Goal: Find specific page/section: Find specific page/section

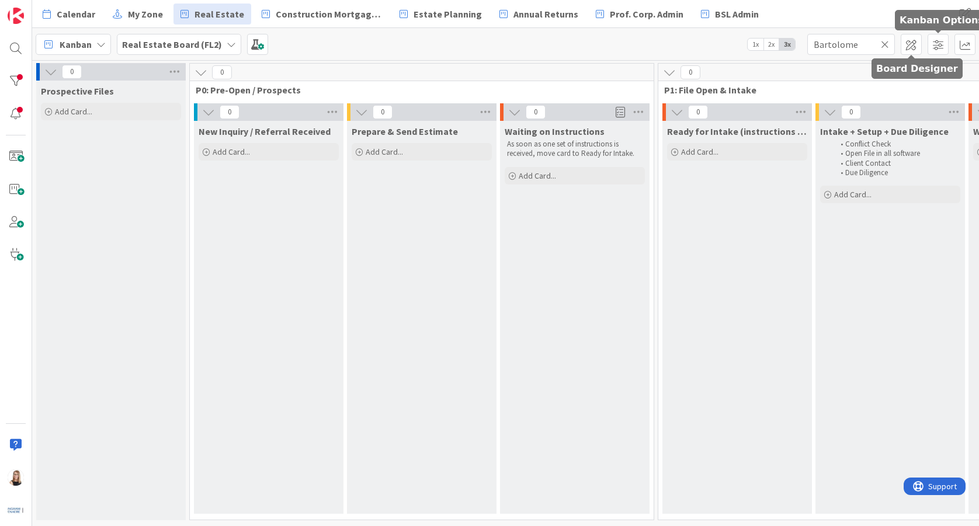
scroll to position [0, 1200]
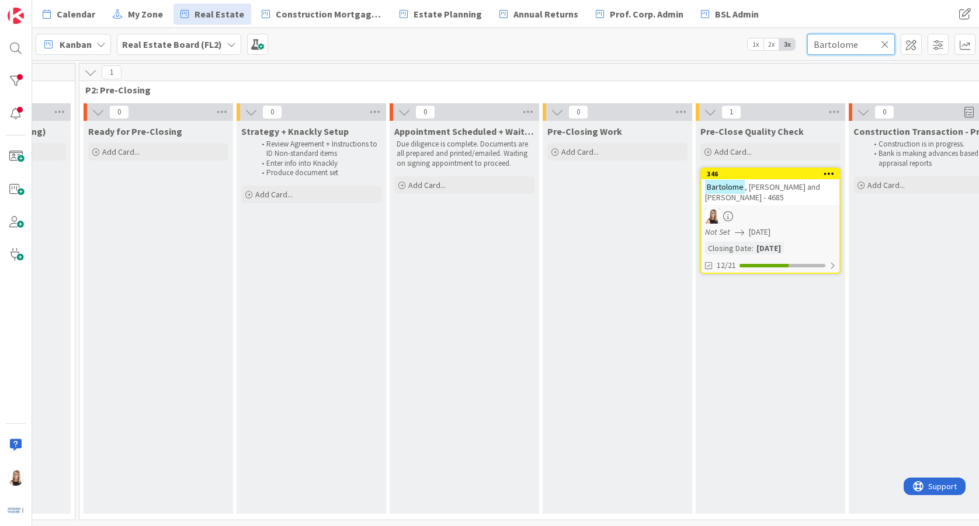
click at [862, 40] on input "Bartolome" at bounding box center [851, 44] width 88 height 21
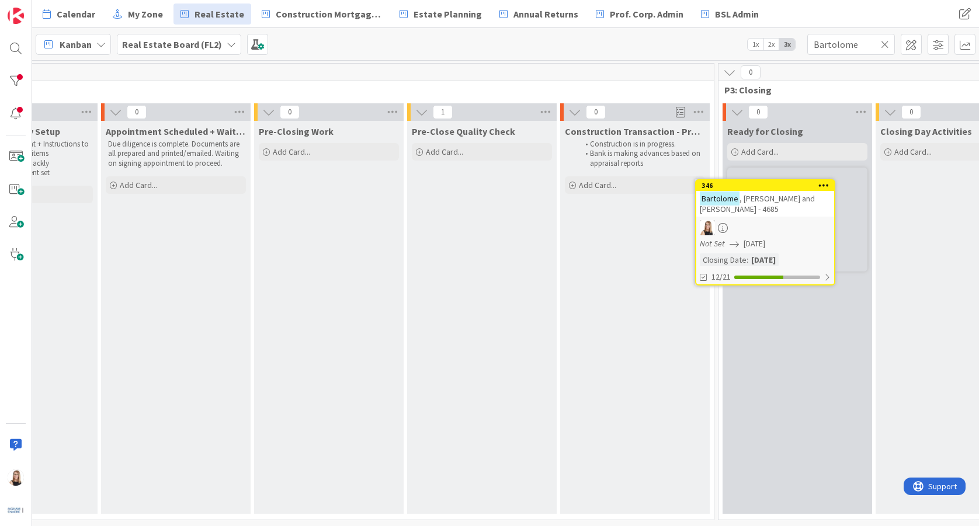
scroll to position [0, 1490]
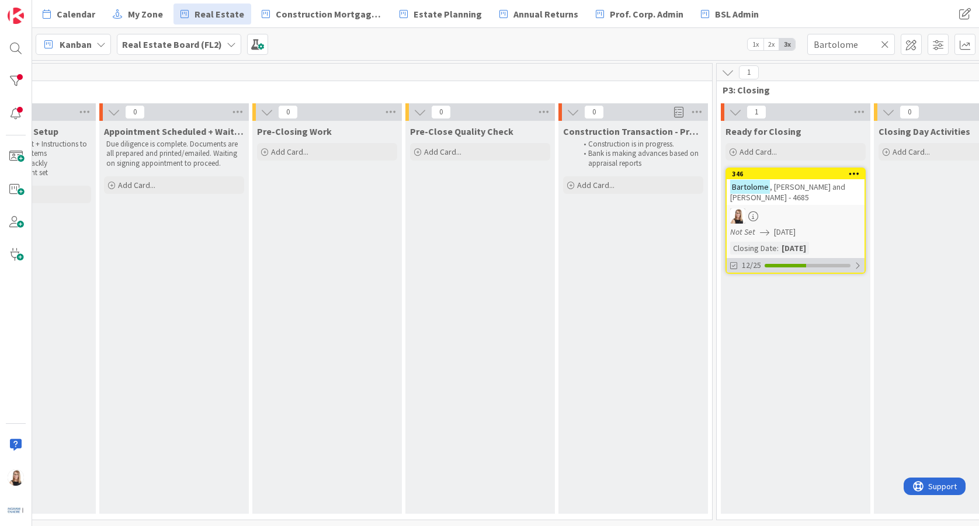
click at [782, 265] on div at bounding box center [784, 266] width 41 height 4
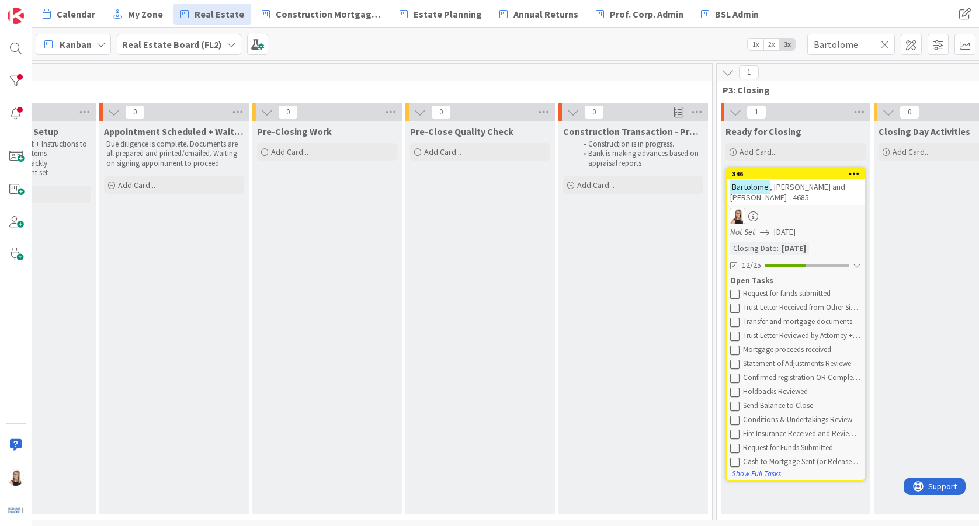
click at [883, 46] on icon at bounding box center [885, 44] width 8 height 11
click at [862, 46] on input "text" at bounding box center [851, 44] width 88 height 21
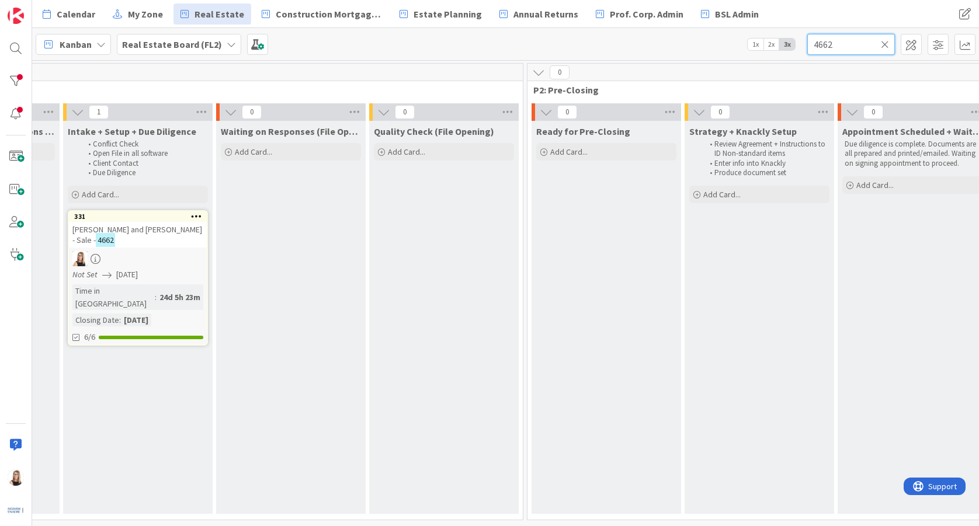
scroll to position [0, 262]
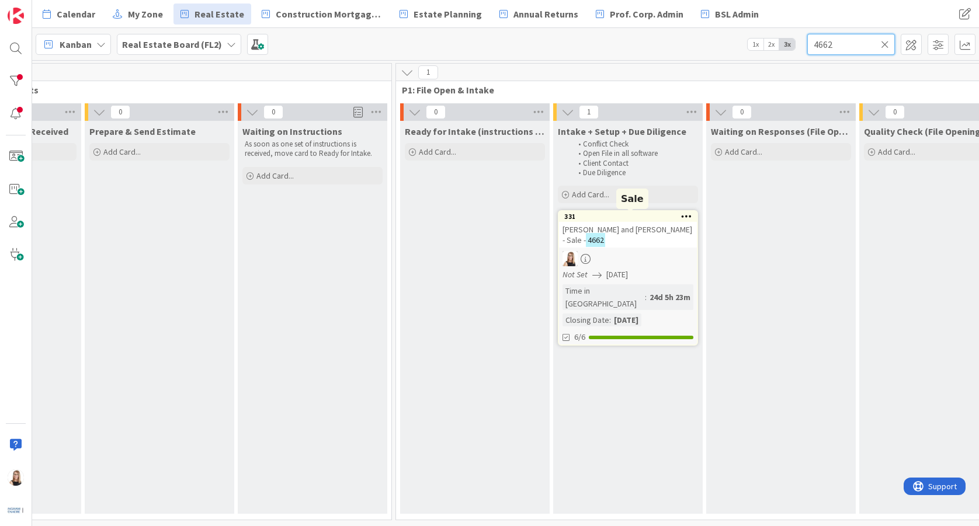
type input "4662"
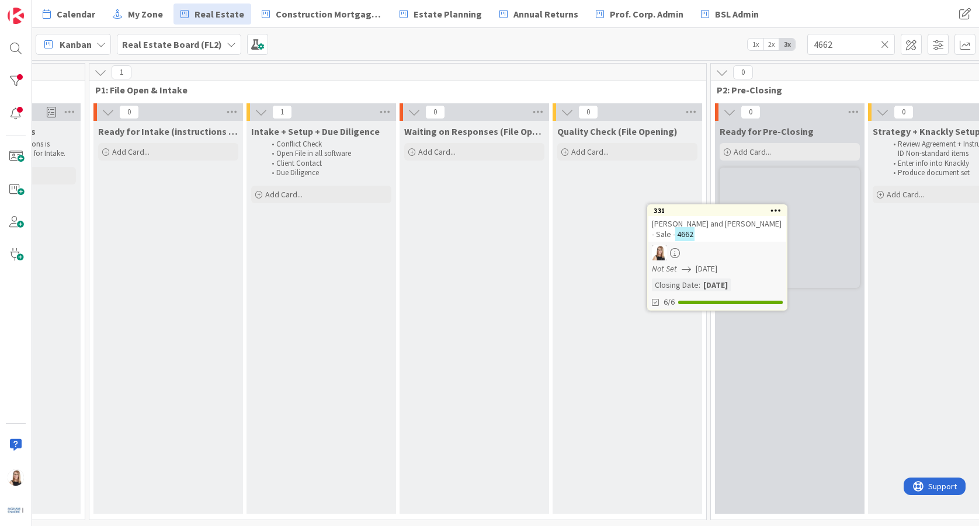
scroll to position [0, 636]
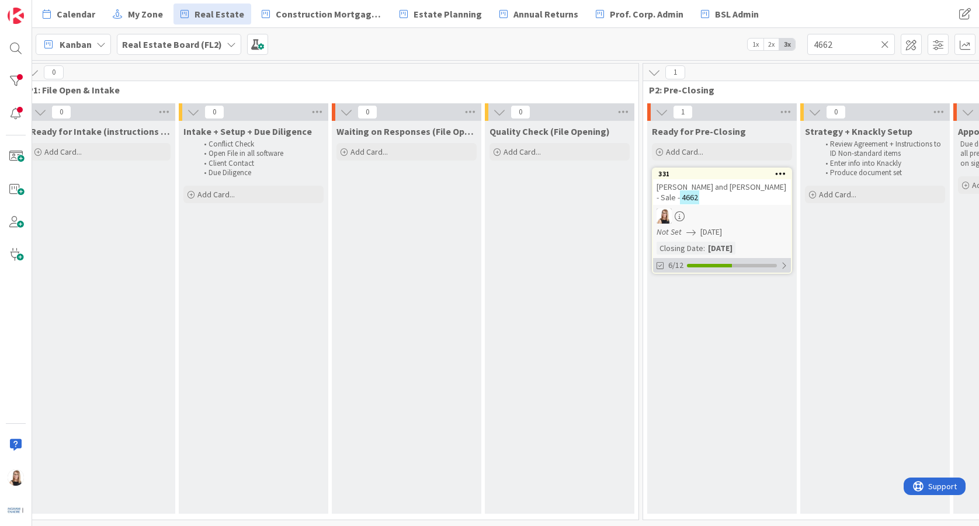
click at [723, 266] on div at bounding box center [709, 266] width 45 height 4
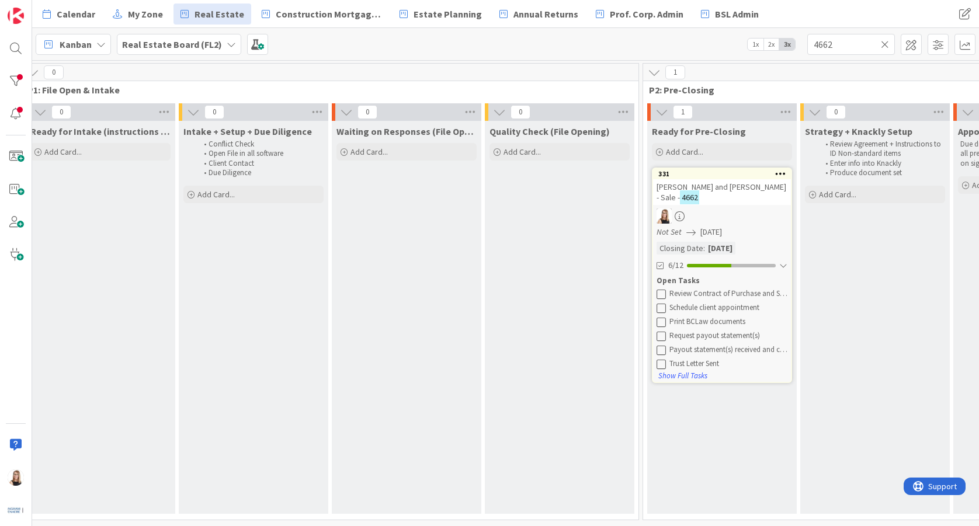
click at [660, 294] on icon at bounding box center [660, 293] width 9 height 9
click at [660, 309] on icon at bounding box center [660, 307] width 9 height 9
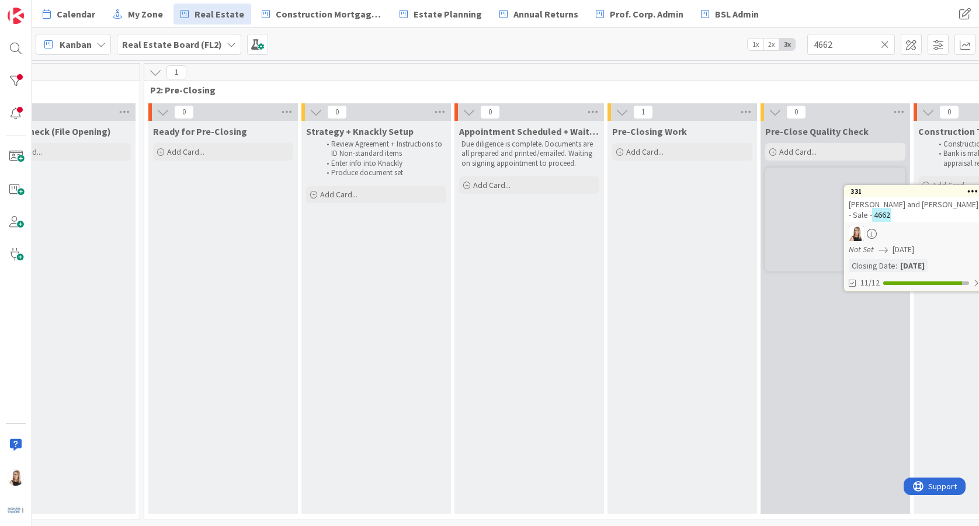
scroll to position [0, 1178]
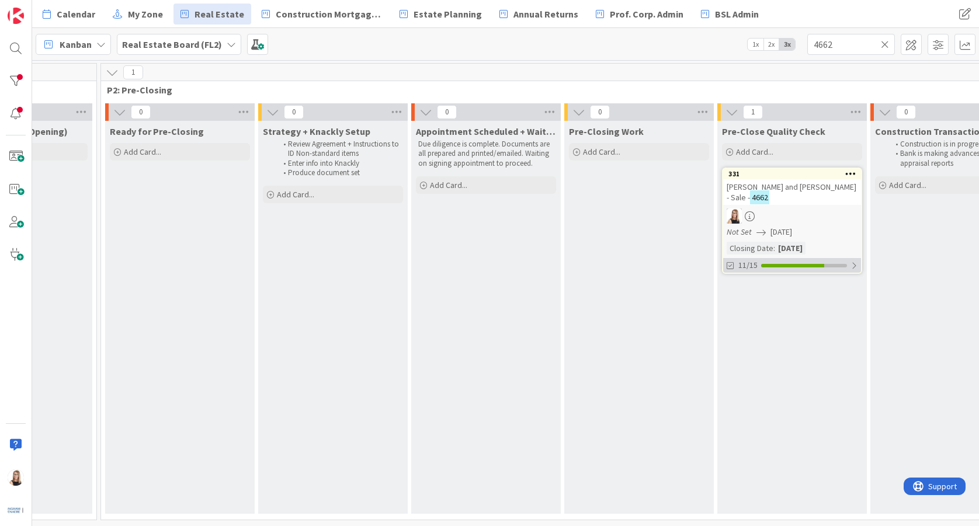
click at [771, 264] on div at bounding box center [792, 266] width 63 height 4
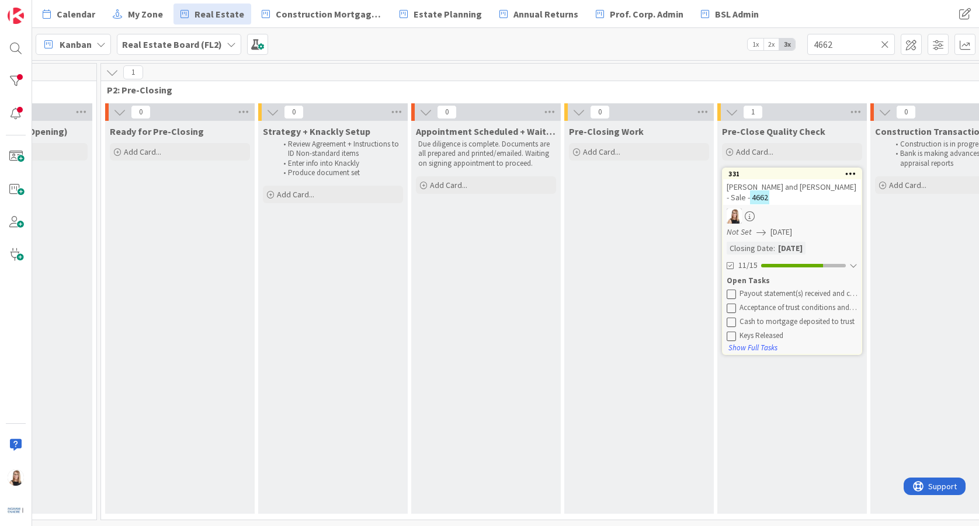
click at [888, 47] on icon at bounding box center [885, 44] width 8 height 11
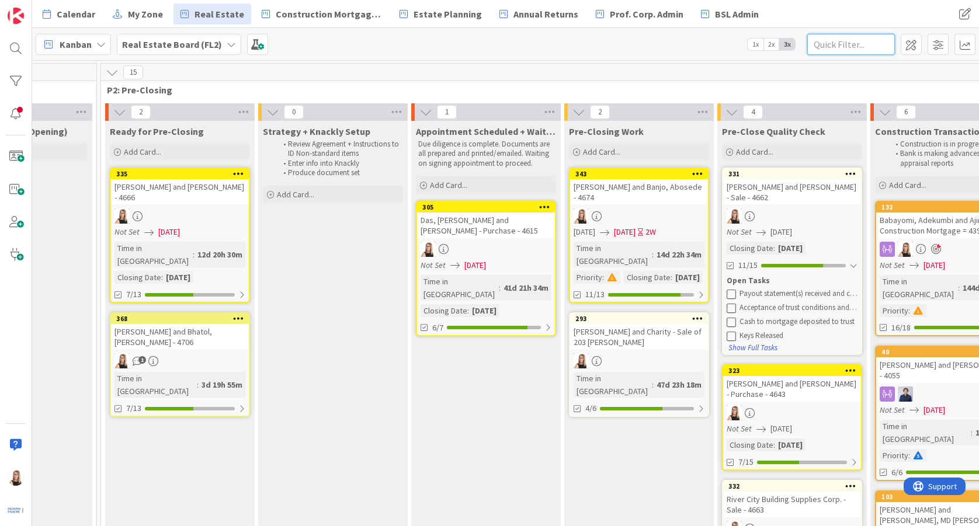
click at [851, 46] on input "text" at bounding box center [851, 44] width 88 height 21
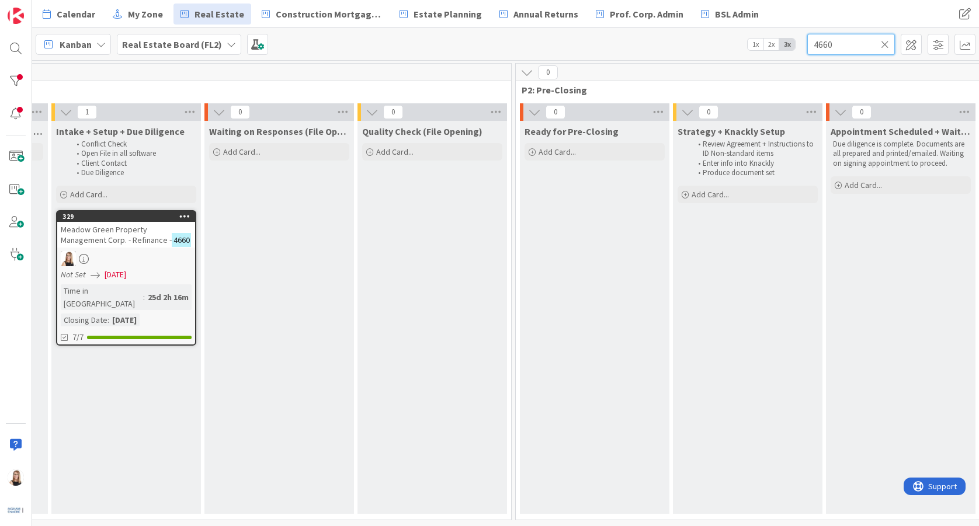
scroll to position [0, 632]
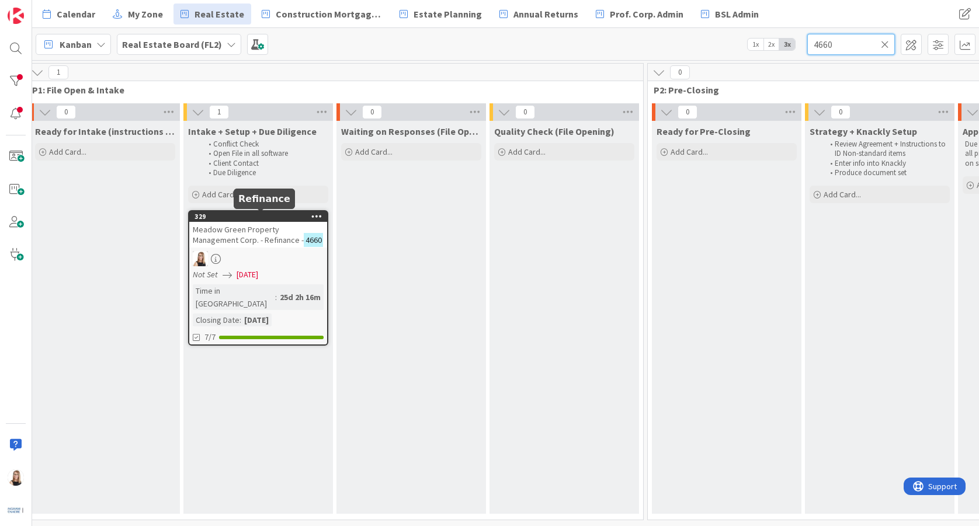
type input "4660"
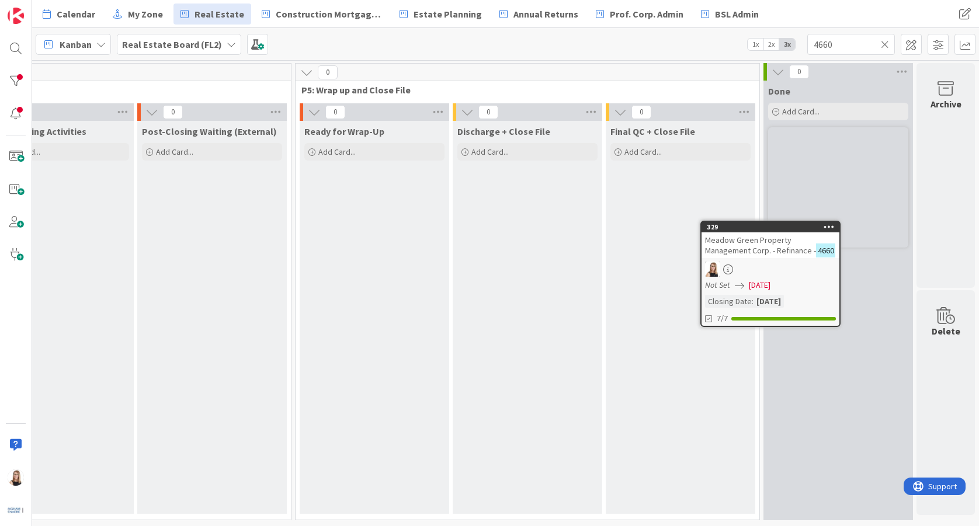
scroll to position [0, 2704]
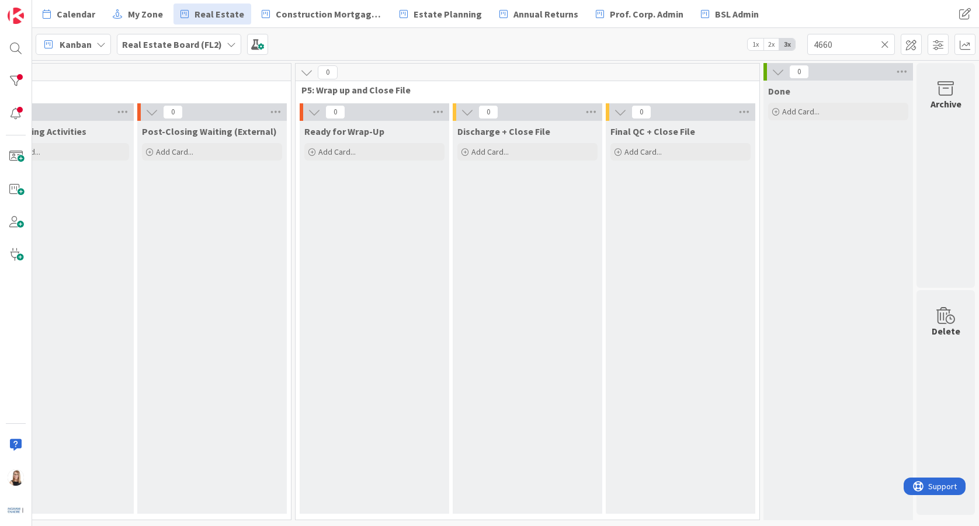
click at [888, 44] on icon at bounding box center [885, 44] width 8 height 11
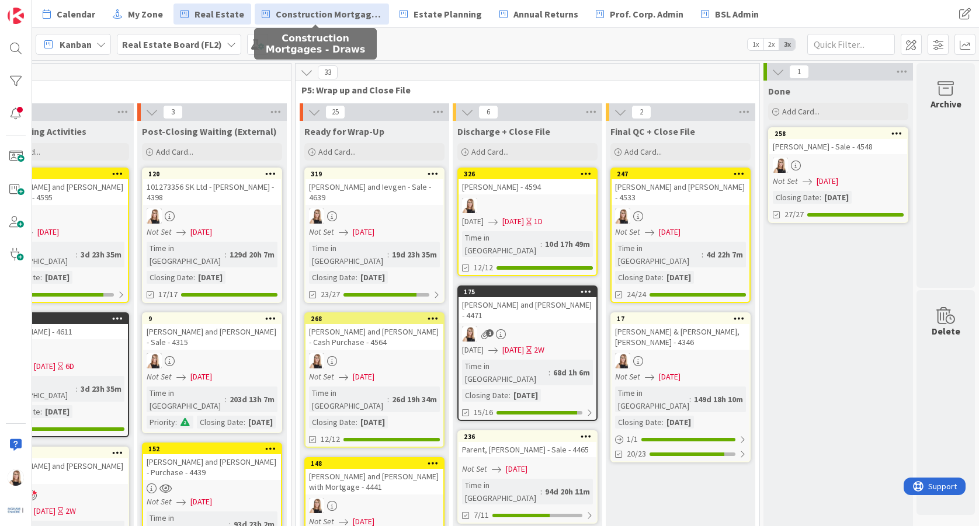
drag, startPoint x: 821, startPoint y: 135, endPoint x: 274, endPoint y: 7, distance: 561.9
